Goal: Feedback & Contribution: Leave review/rating

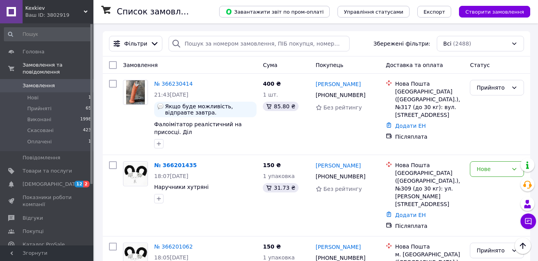
scroll to position [695, 0]
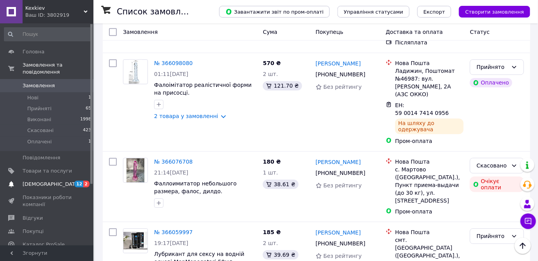
click at [65, 181] on span "[DEMOGRAPHIC_DATA]" at bounding box center [47, 184] width 49 height 7
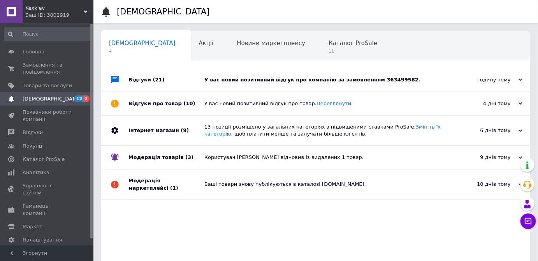
click at [251, 82] on div "У вас новий позитивний відгук про компанію за замовленням 363499582." at bounding box center [324, 79] width 240 height 7
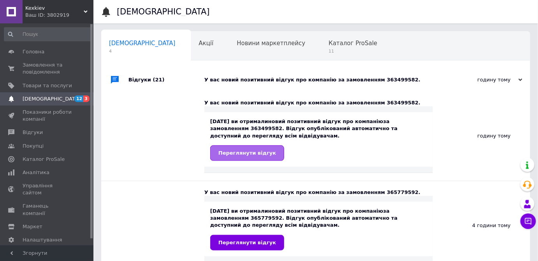
click at [253, 152] on span "Переглянути відгук" at bounding box center [247, 153] width 58 height 6
click at [37, 134] on span "Відгуки" at bounding box center [33, 132] width 20 height 7
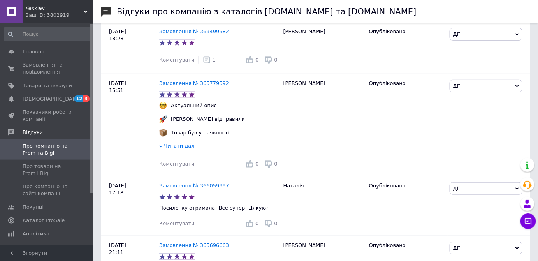
scroll to position [140, 0]
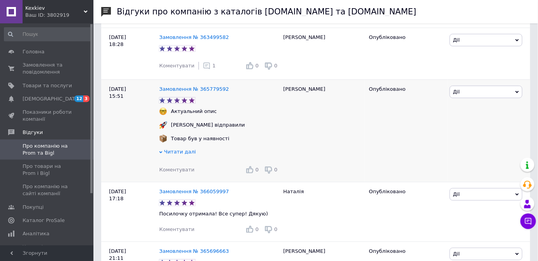
click at [176, 153] on span "Читати далі" at bounding box center [180, 152] width 32 height 6
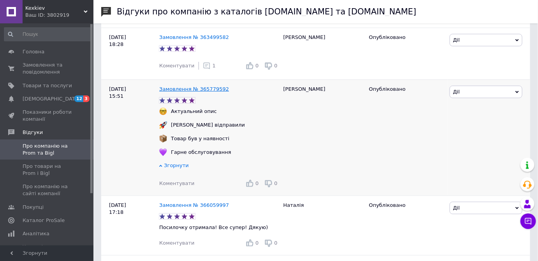
click at [213, 88] on link "Замовлення № 365779592" at bounding box center [194, 89] width 70 height 6
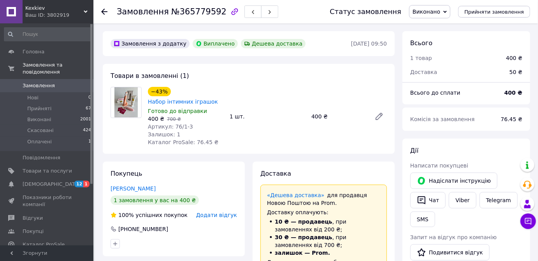
click at [104, 12] on icon at bounding box center [104, 12] width 6 height 6
